Goal: Task Accomplishment & Management: Manage account settings

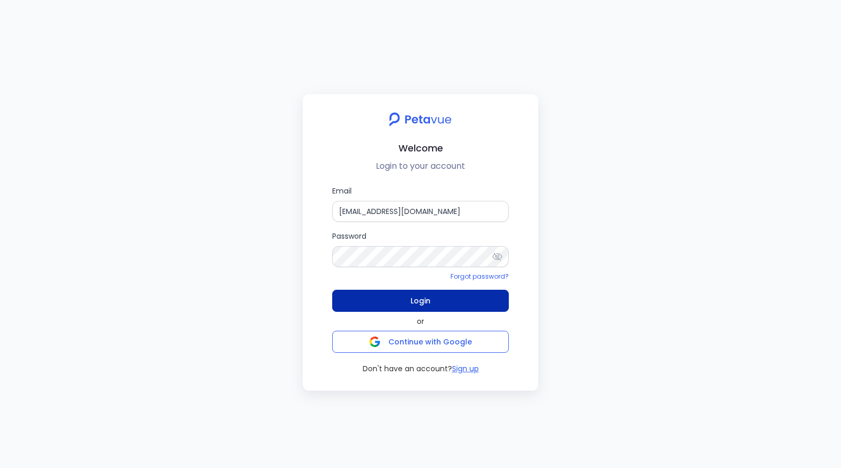
click at [398, 299] on button "Login" at bounding box center [420, 301] width 177 height 22
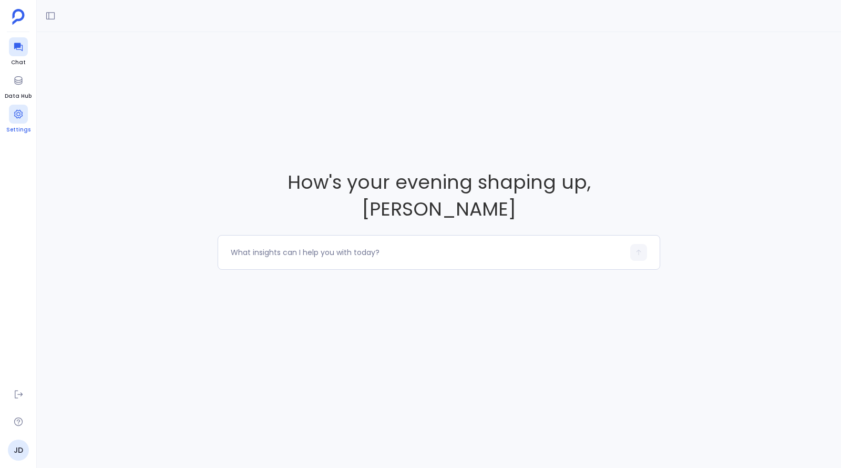
click at [13, 117] on icon at bounding box center [18, 114] width 11 height 11
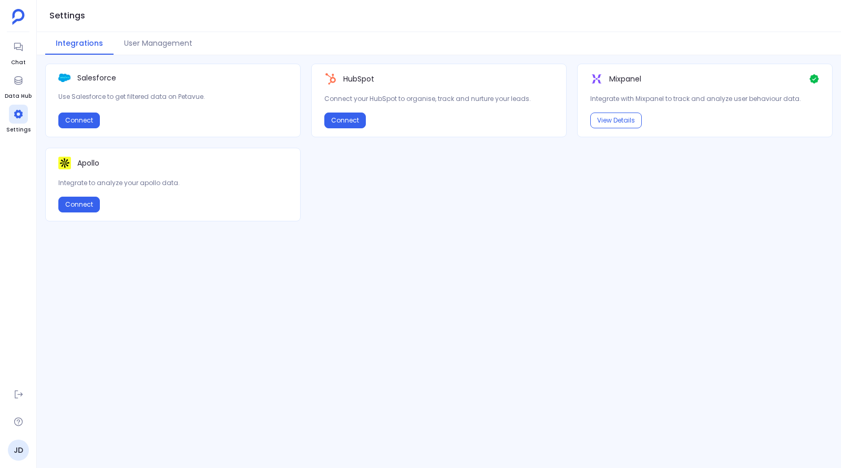
click at [400, 296] on div "Salesforce Use Salesforce to get filtered data on Petavue. Connect HubSpot Conn…" at bounding box center [439, 262] width 804 height 396
click at [332, 35] on div "Integrations User Management" at bounding box center [439, 43] width 804 height 23
